Goal: Transaction & Acquisition: Purchase product/service

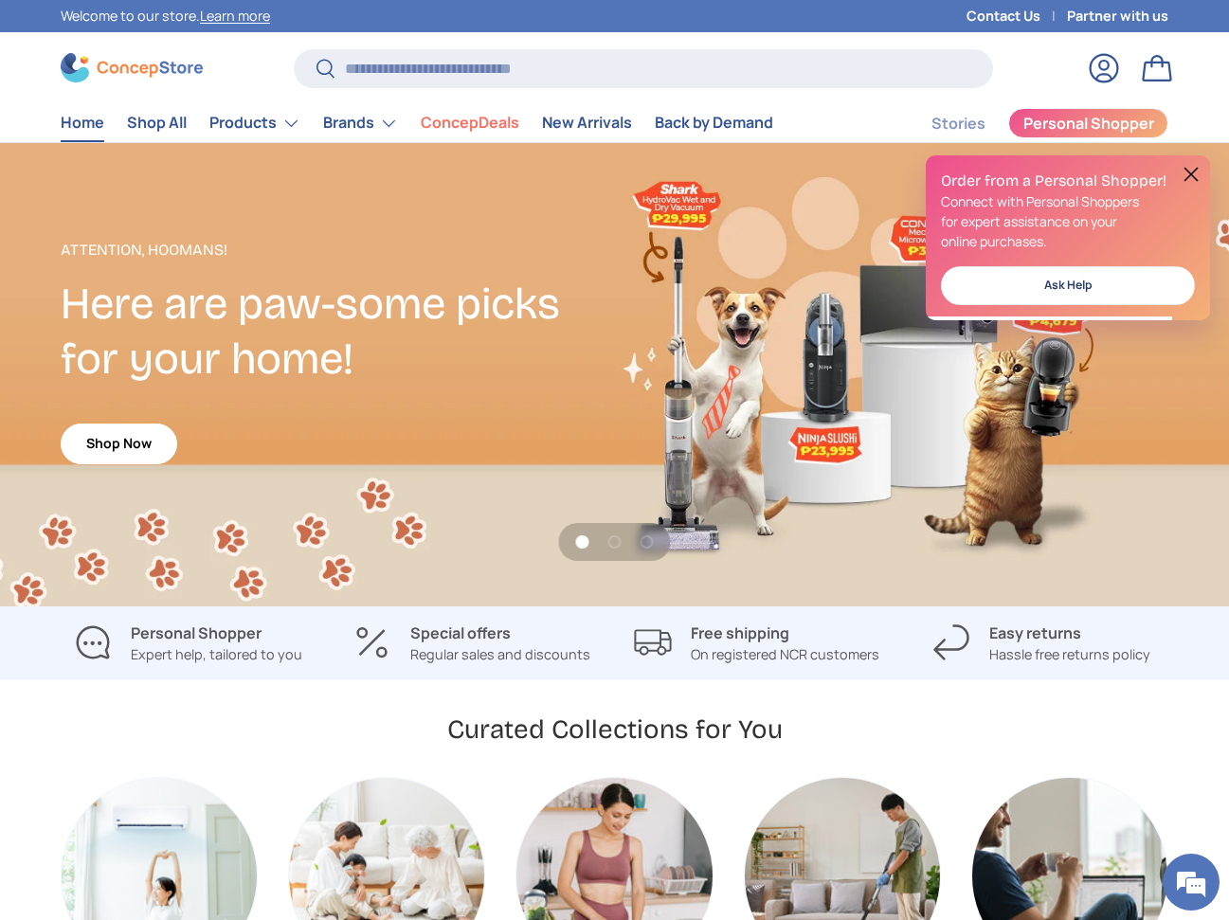
scroll to position [6, 0]
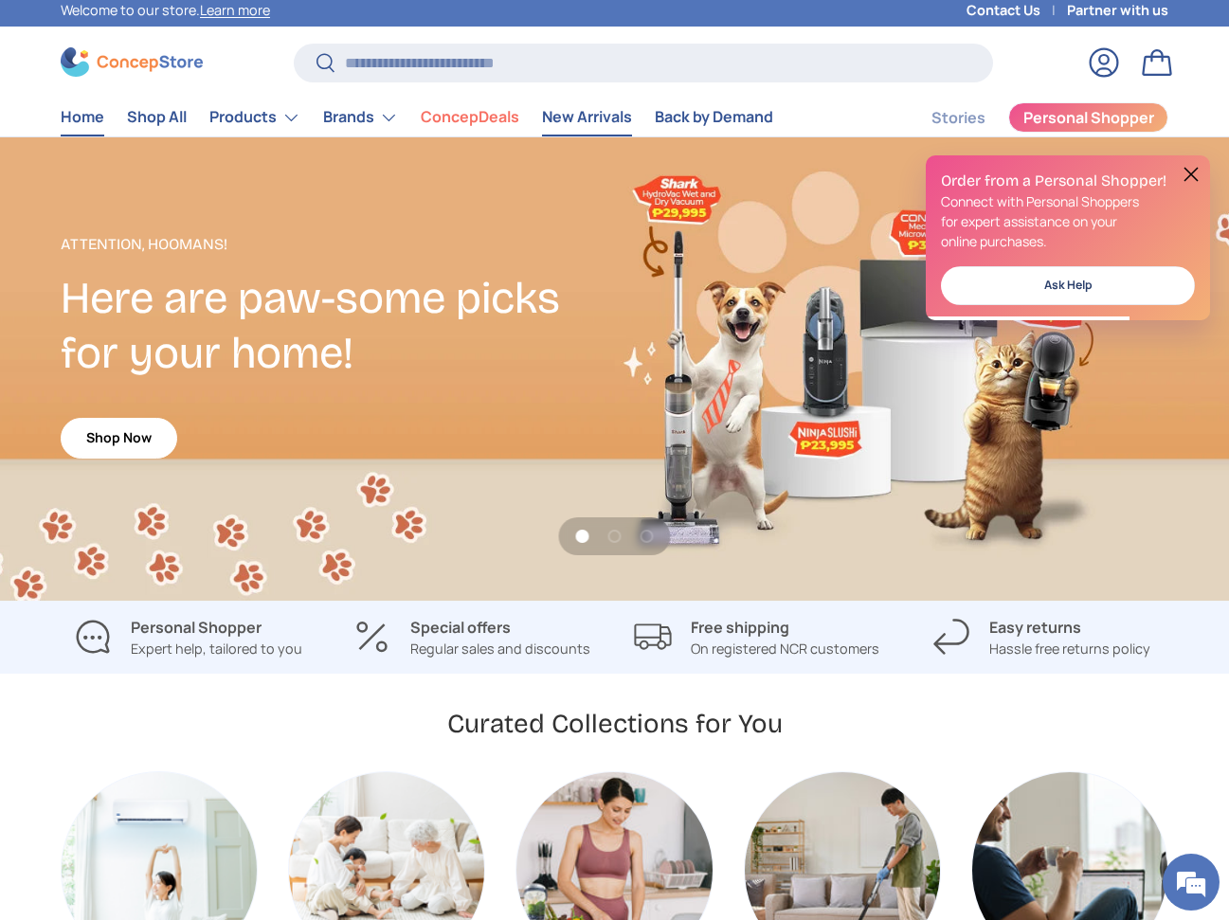
click at [567, 115] on link "New Arrivals" at bounding box center [587, 117] width 90 height 37
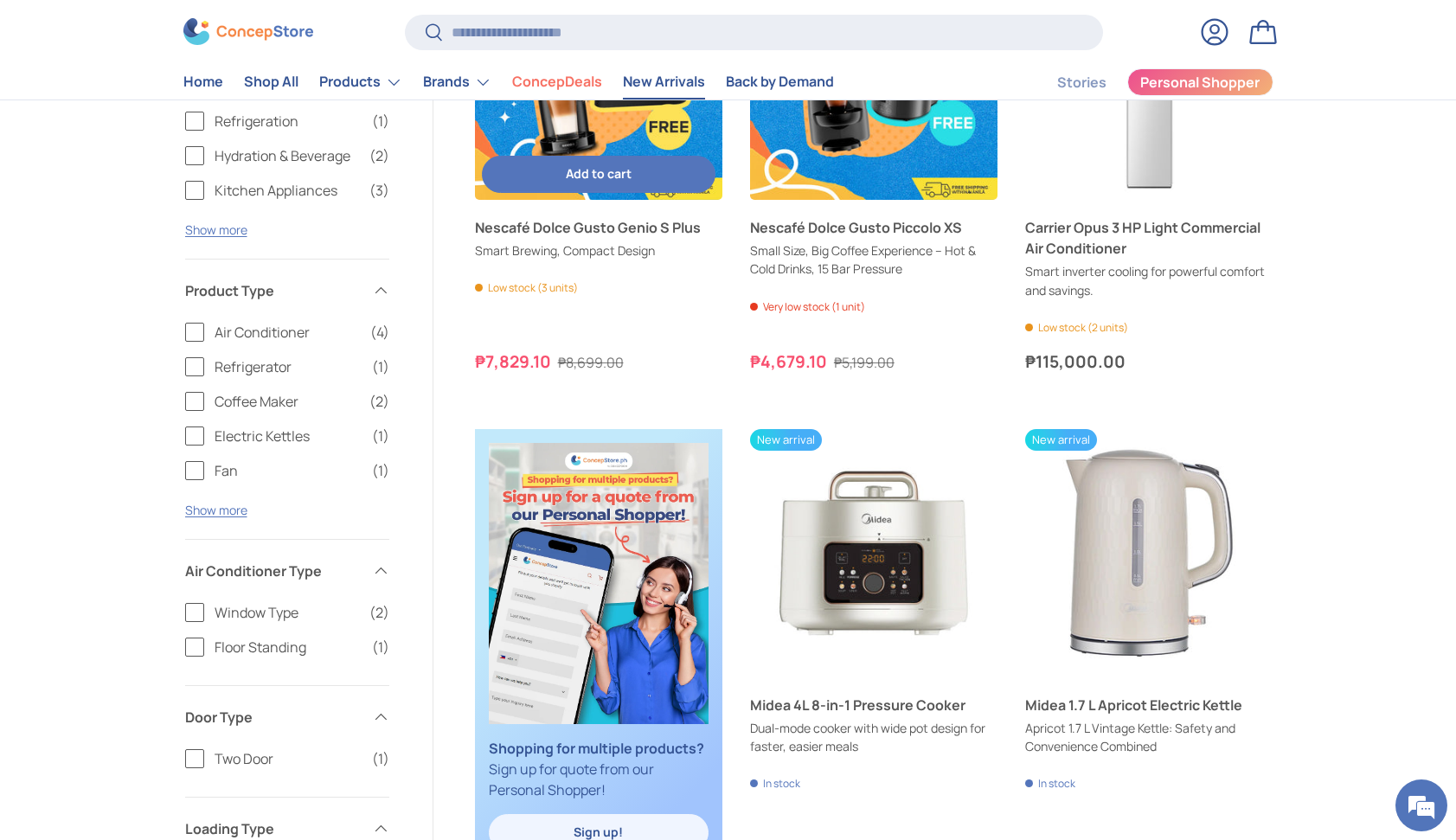
scroll to position [482, 0]
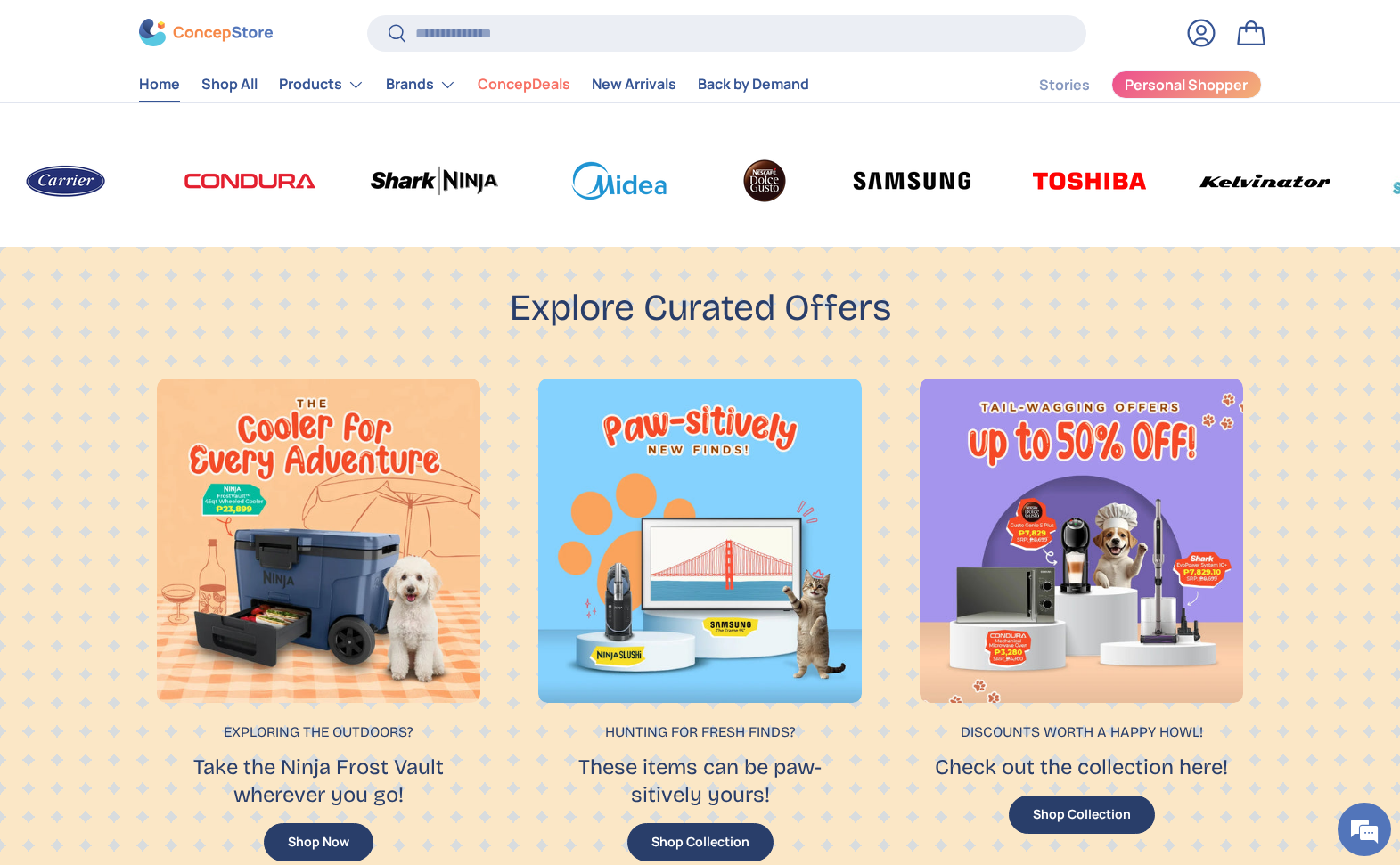
scroll to position [1921, 0]
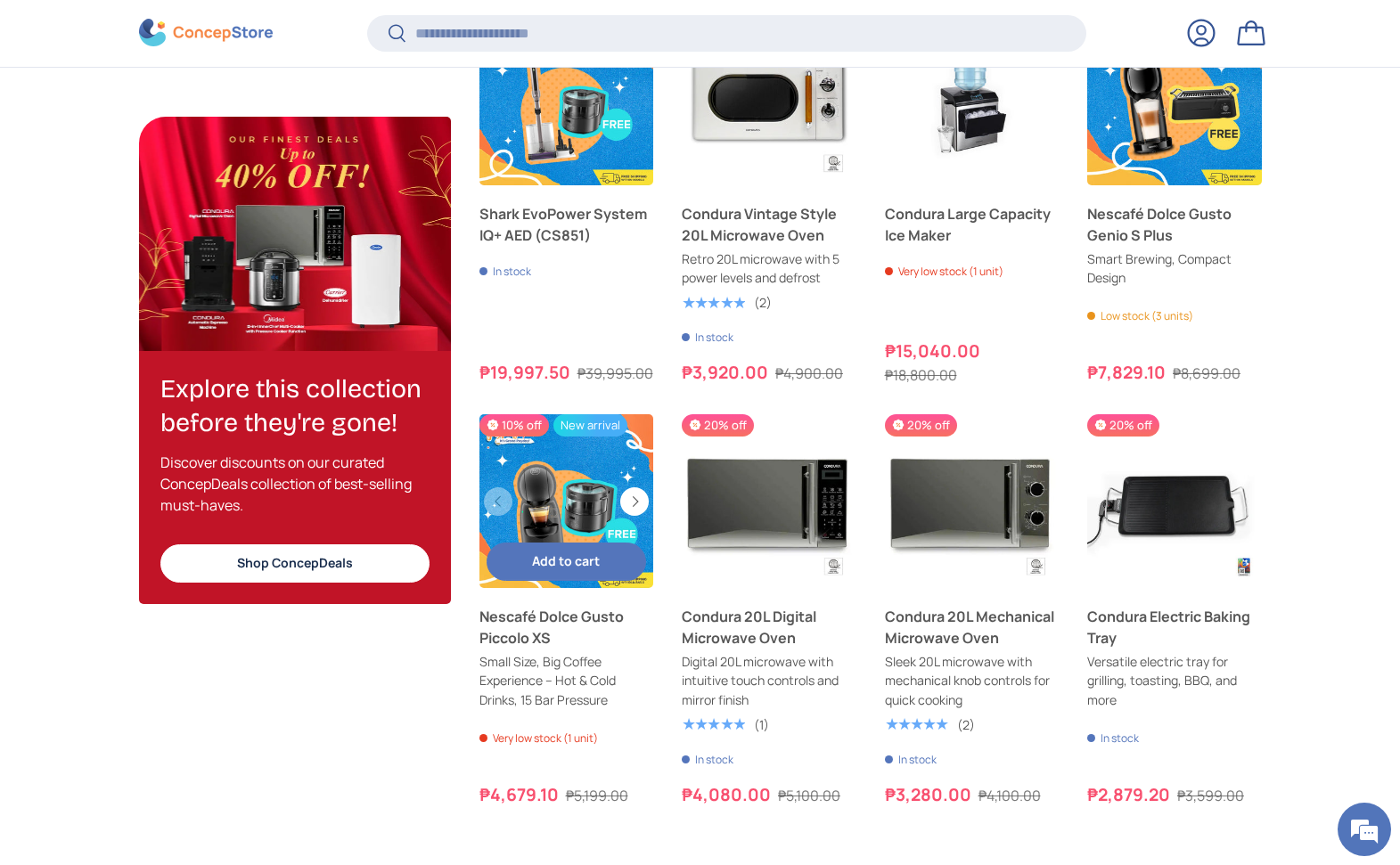
click at [573, 558] on span "Add to cart" at bounding box center [566, 561] width 68 height 17
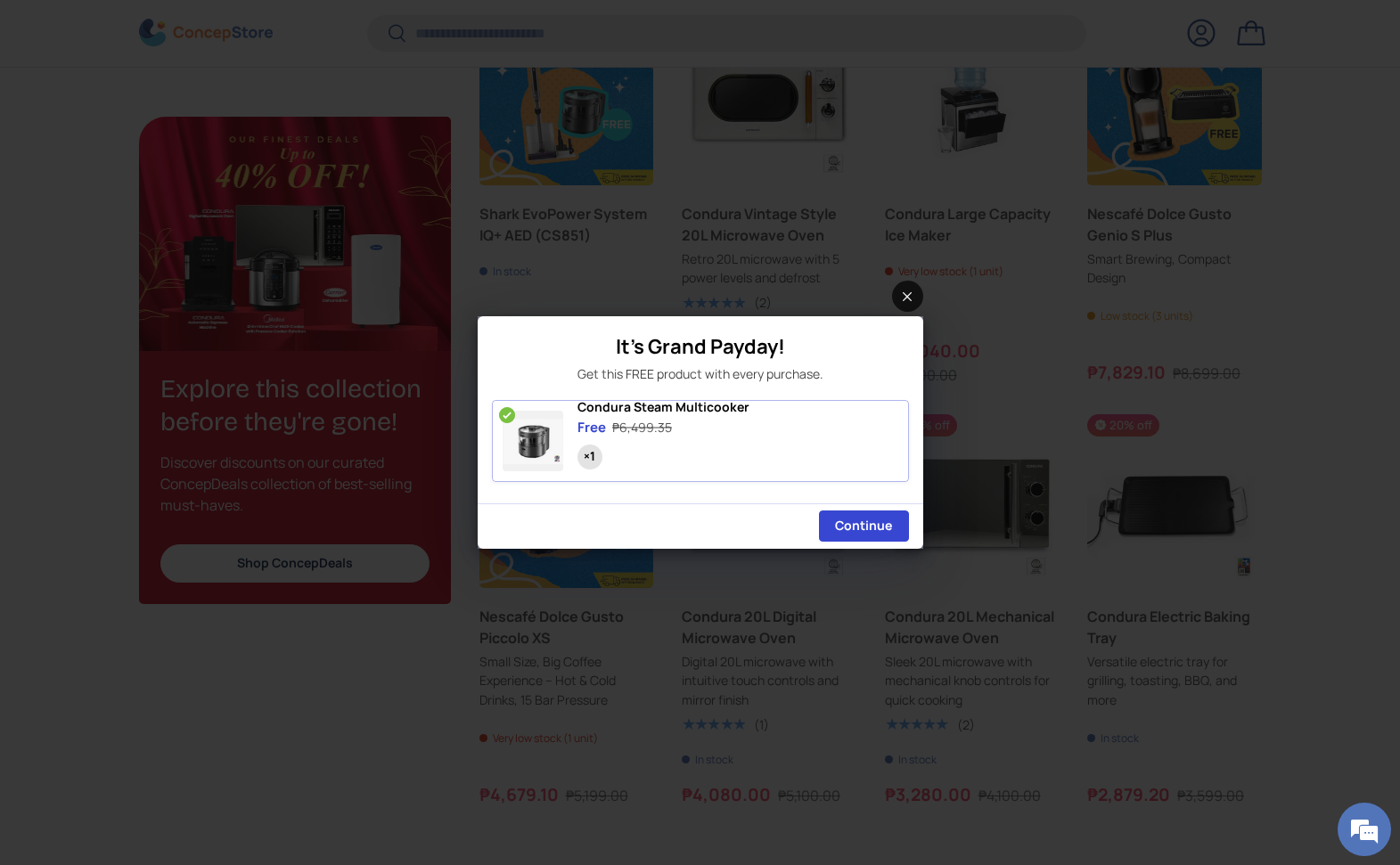
click at [907, 292] on icon at bounding box center [906, 296] width 8 height 8
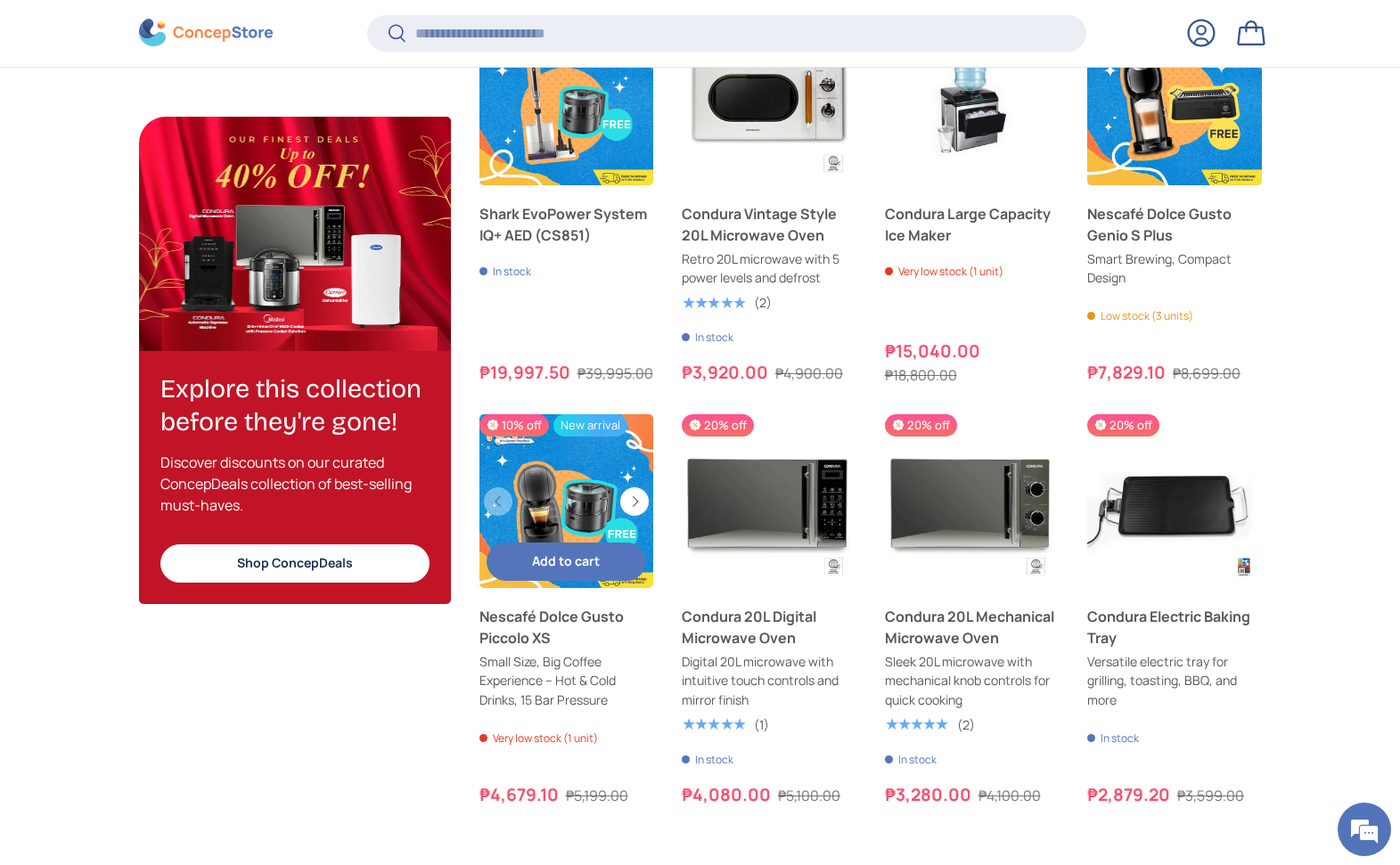
click at [590, 449] on link "Nescafé Dolce Gusto Piccolo XS" at bounding box center [567, 502] width 175 height 175
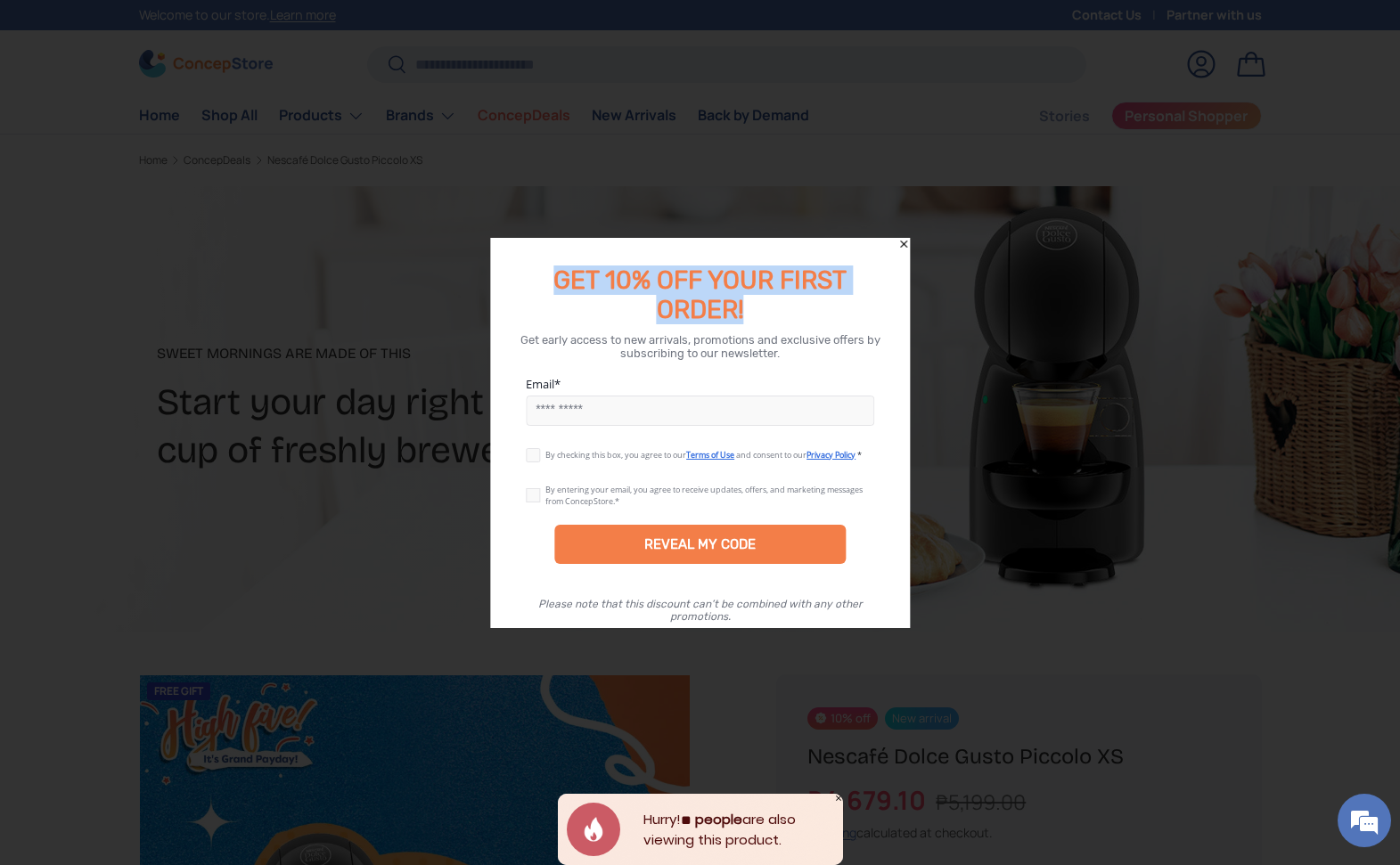
drag, startPoint x: 762, startPoint y: 311, endPoint x: 557, endPoint y: 275, distance: 208.1
click at [557, 275] on div "GET 10% OFF YOUR FIRST ORDER!" at bounding box center [700, 294] width 377 height 59
click at [561, 283] on span "GET 10% OFF YOUR FIRST ORDER!" at bounding box center [700, 294] width 293 height 59
drag, startPoint x: 549, startPoint y: 274, endPoint x: 847, endPoint y: 366, distance: 311.9
click at [847, 366] on div "GET 10% OFF YOUR FIRST ORDER! Get early access to new arrivals, promotions and …" at bounding box center [700, 432] width 419 height 390
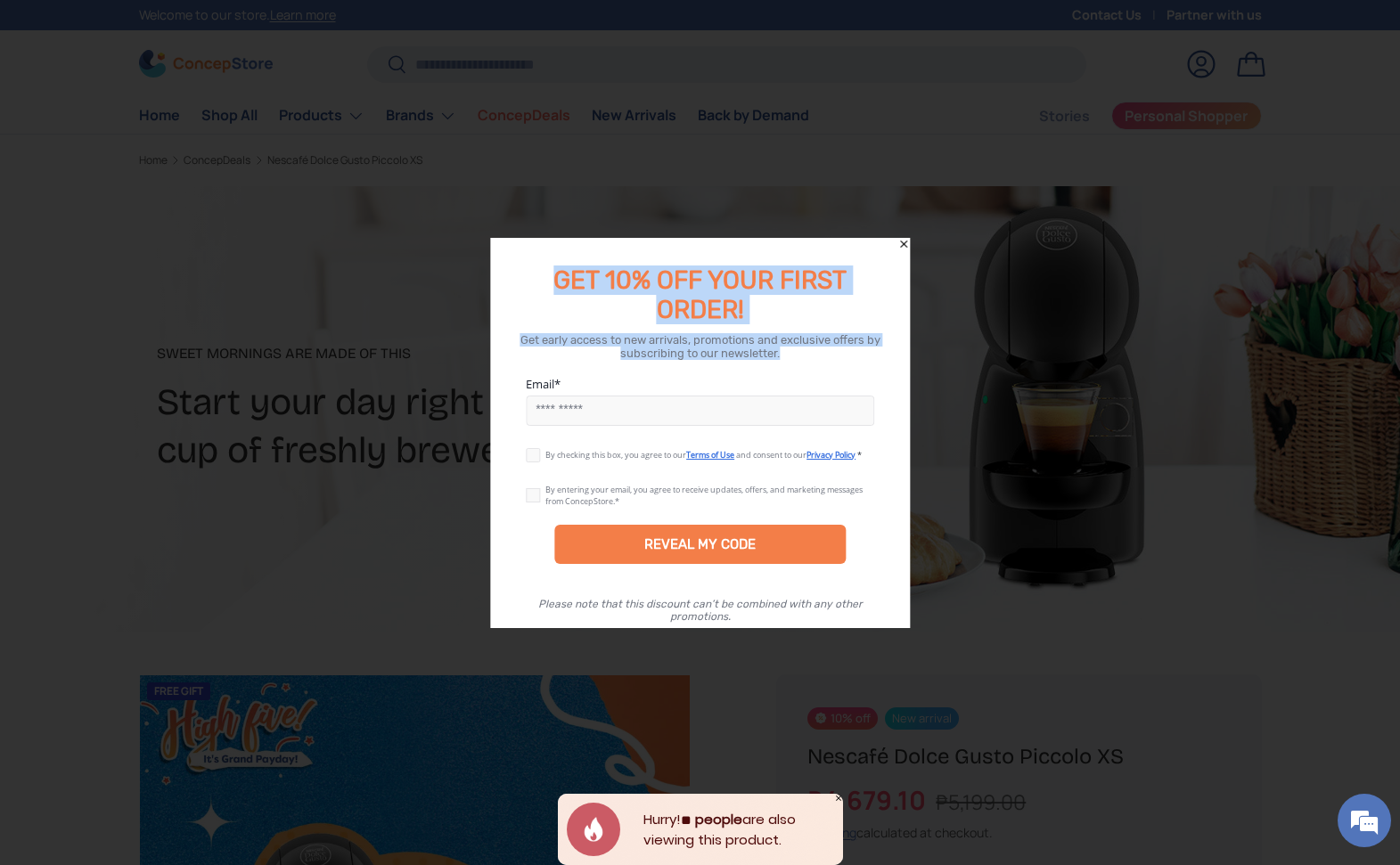
copy div "GET 10% OFF YOUR FIRST ORDER! Get early access to new arrivals, promotions and …"
